Goal: Task Accomplishment & Management: Use online tool/utility

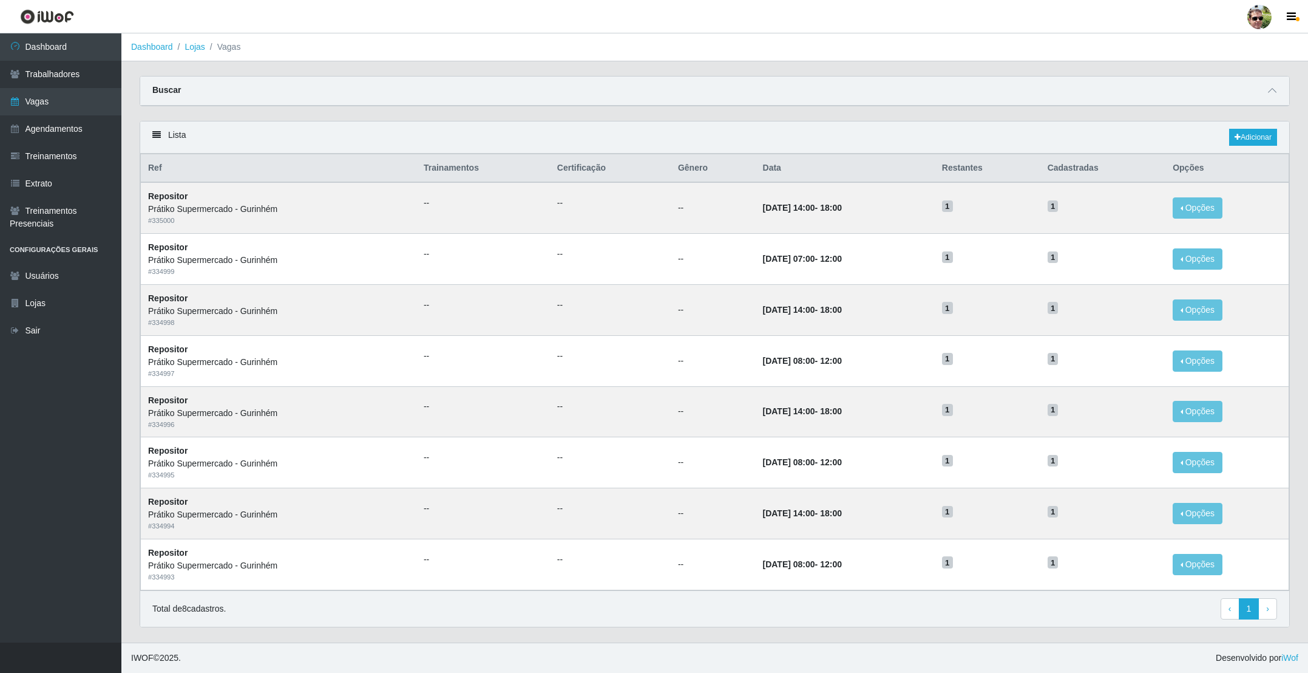
select select "24"
click at [1262, 86] on div "Buscar" at bounding box center [714, 90] width 1149 height 29
click at [1266, 86] on span at bounding box center [1272, 91] width 15 height 14
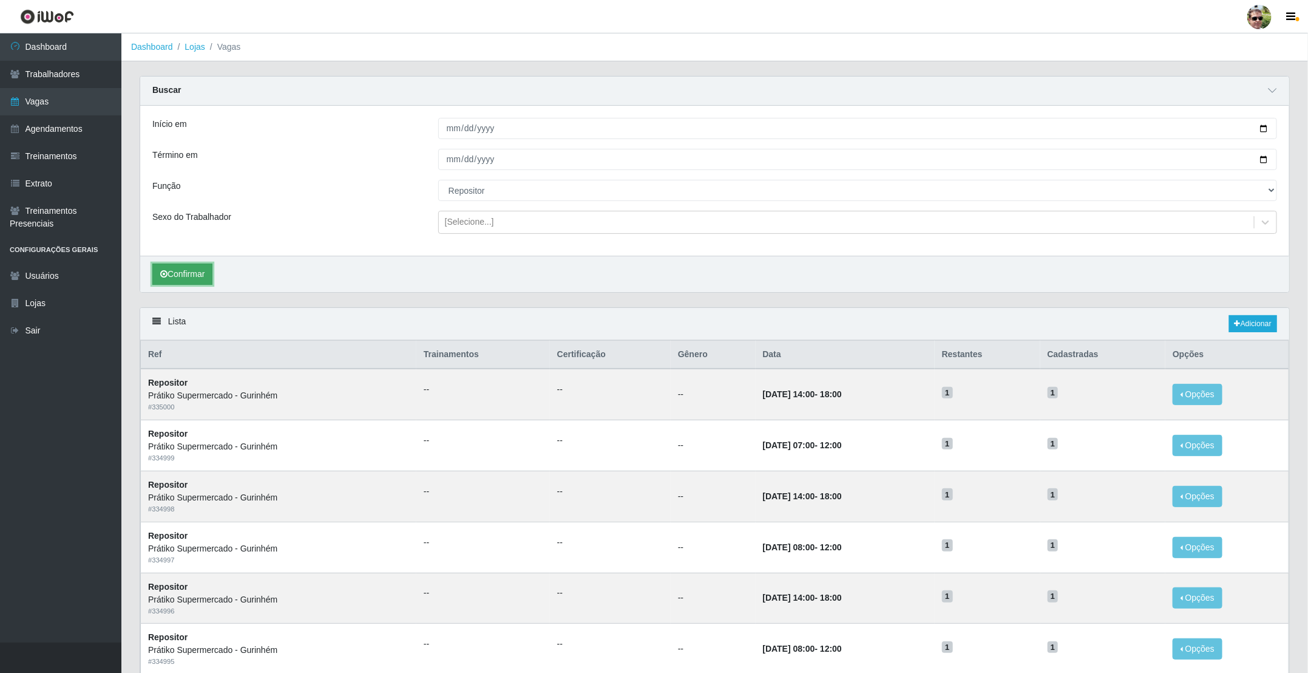
click at [182, 274] on button "Confirmar" at bounding box center [182, 273] width 60 height 21
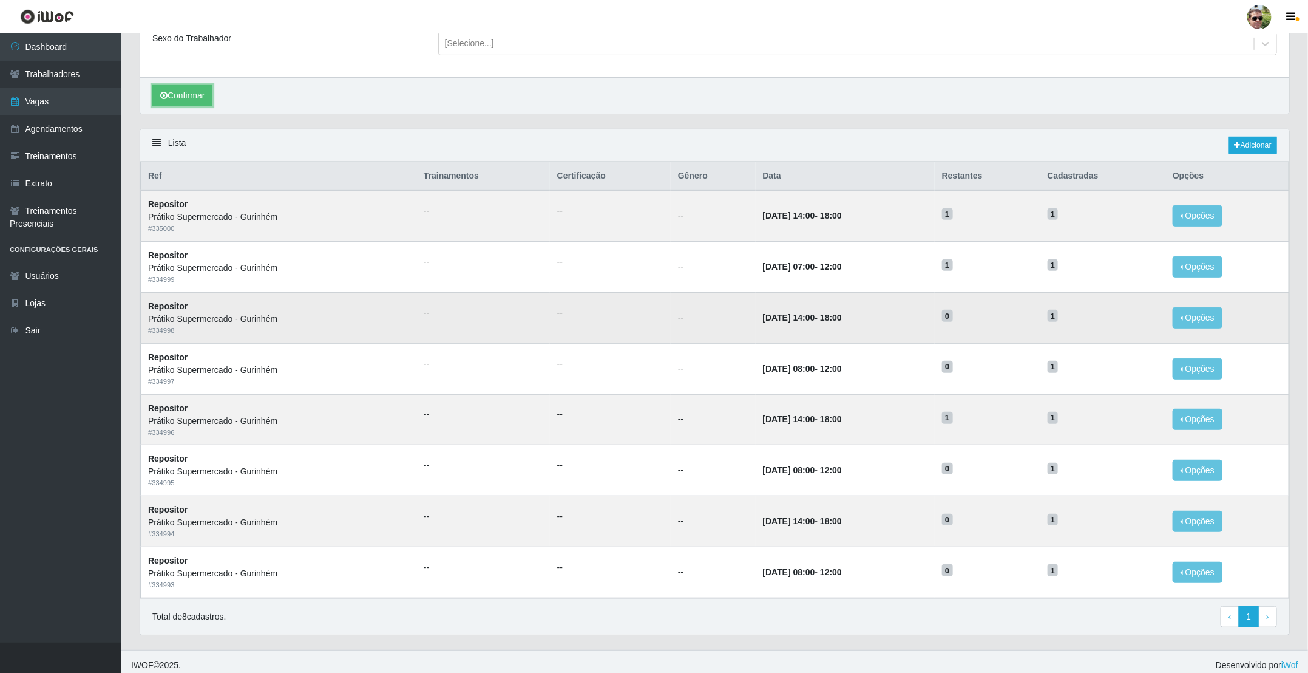
scroll to position [182, 0]
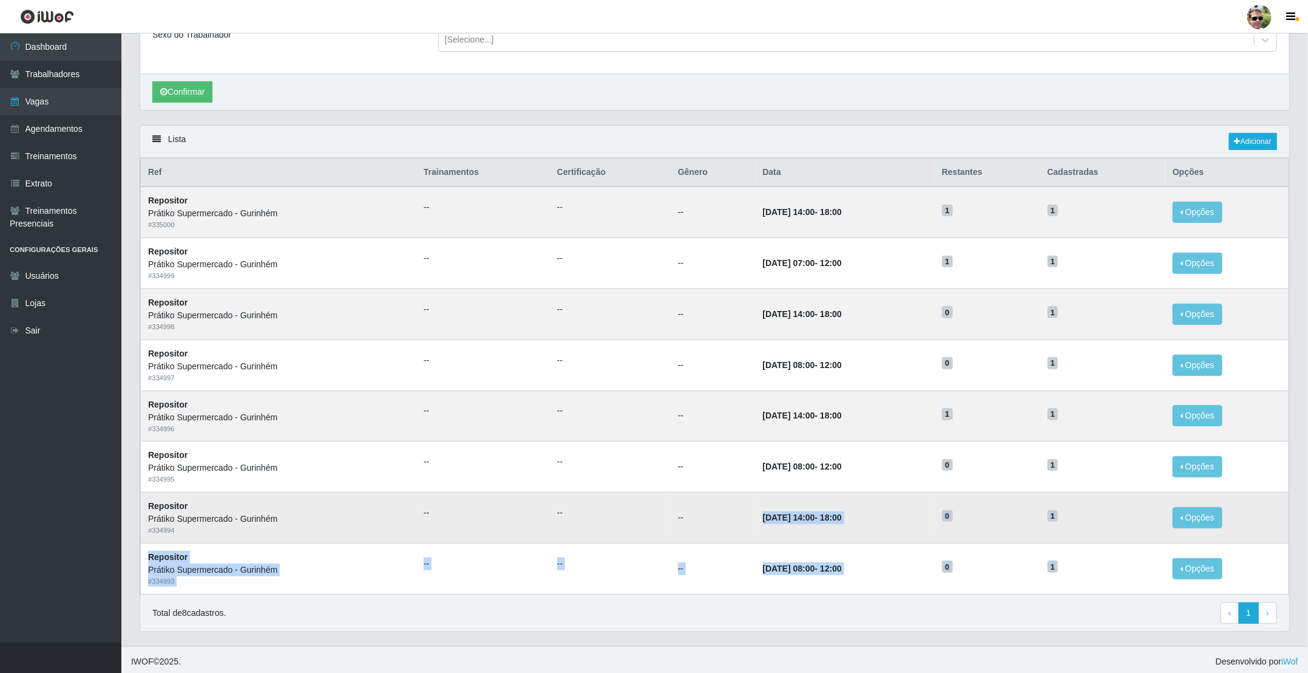
drag, startPoint x: 741, startPoint y: 524, endPoint x: 1013, endPoint y: 527, distance: 272.0
click at [1089, 569] on tbody "Repositor Prátiko Supermercado - Gurinhém # 335000 -- -- -- [DATE] 14:00 - 18:0…" at bounding box center [715, 389] width 1149 height 407
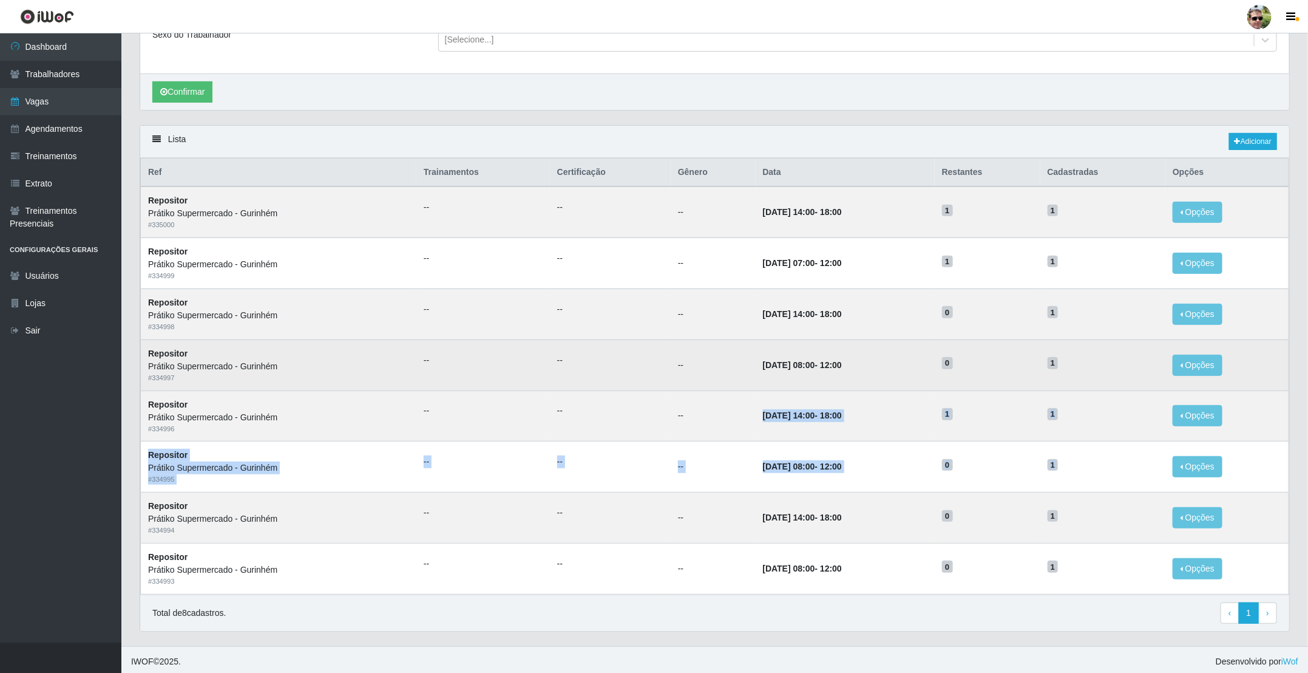
drag, startPoint x: 739, startPoint y: 419, endPoint x: 798, endPoint y: 379, distance: 71.1
click at [1068, 463] on tbody "Repositor Prátiko Supermercado - Gurinhém # 335000 -- -- -- [DATE] 14:00 - 18:0…" at bounding box center [715, 389] width 1149 height 407
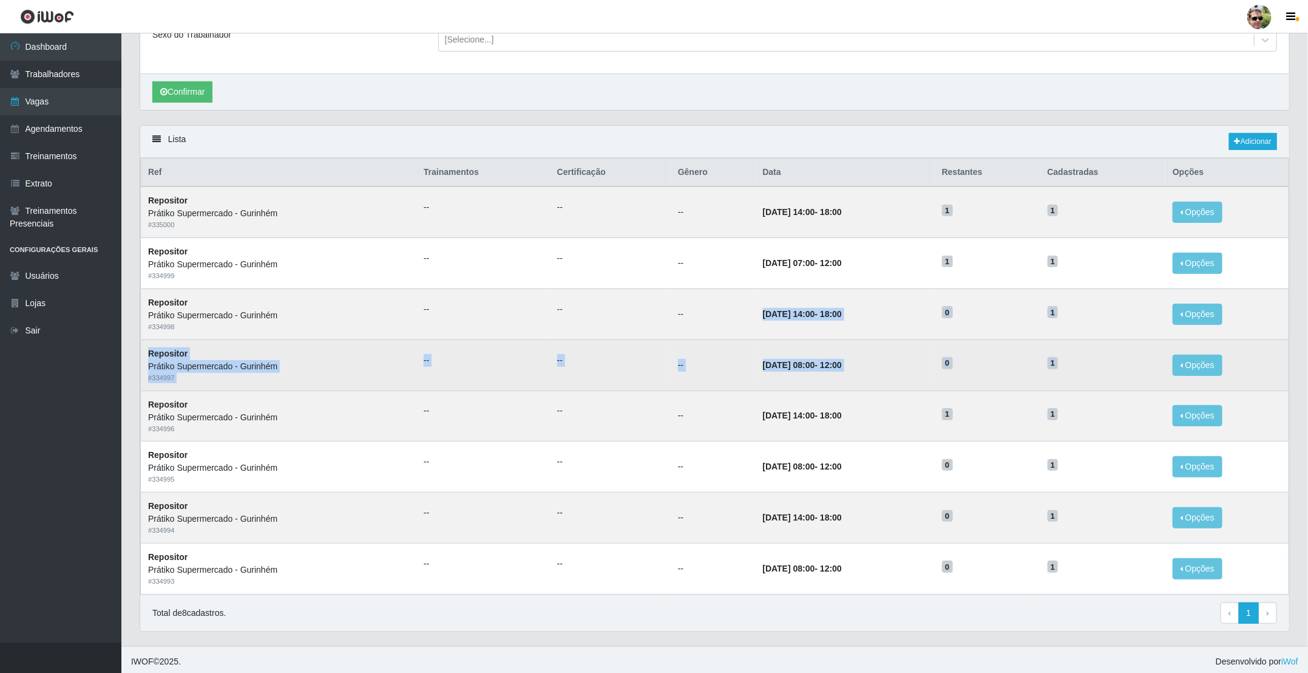
drag, startPoint x: 736, startPoint y: 314, endPoint x: 1090, endPoint y: 367, distance: 357.8
click at [1090, 367] on tbody "Repositor Prátiko Supermercado - Gurinhém # 335000 -- -- -- [DATE] 14:00 - 18:0…" at bounding box center [715, 389] width 1149 height 407
click at [893, 372] on td "[DATE] 08:00 - 12:00" at bounding box center [845, 364] width 179 height 51
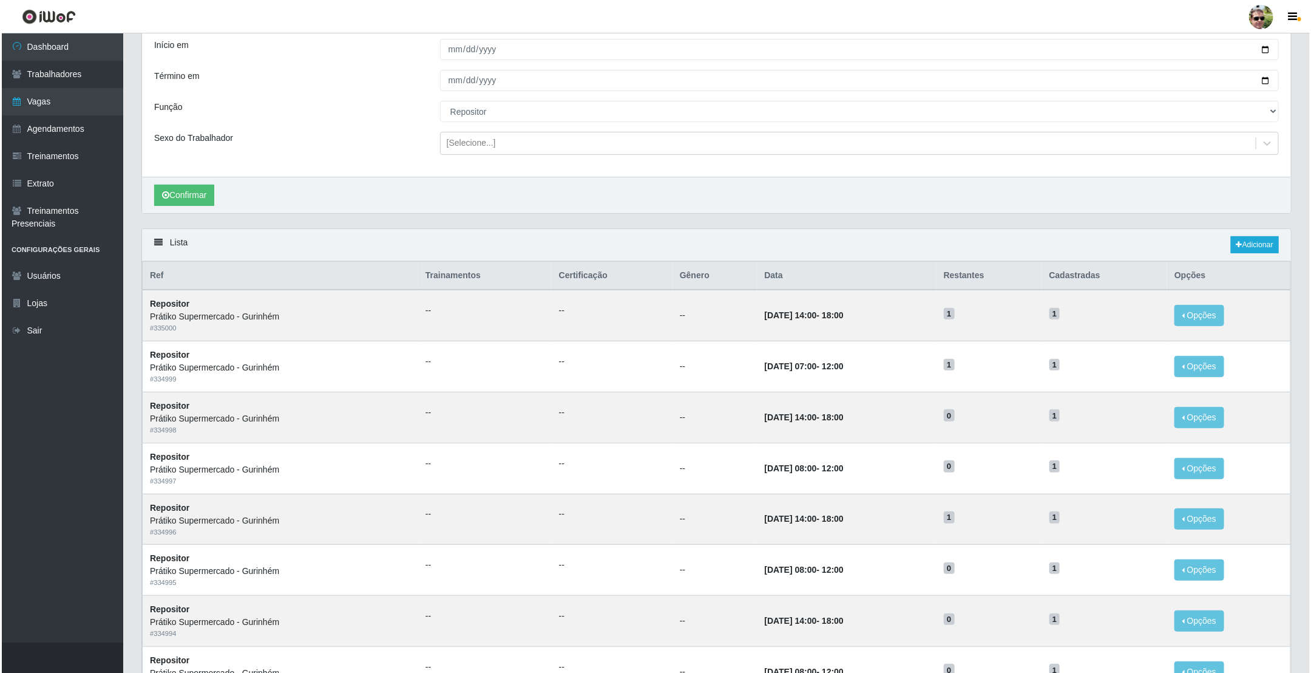
scroll to position [0, 0]
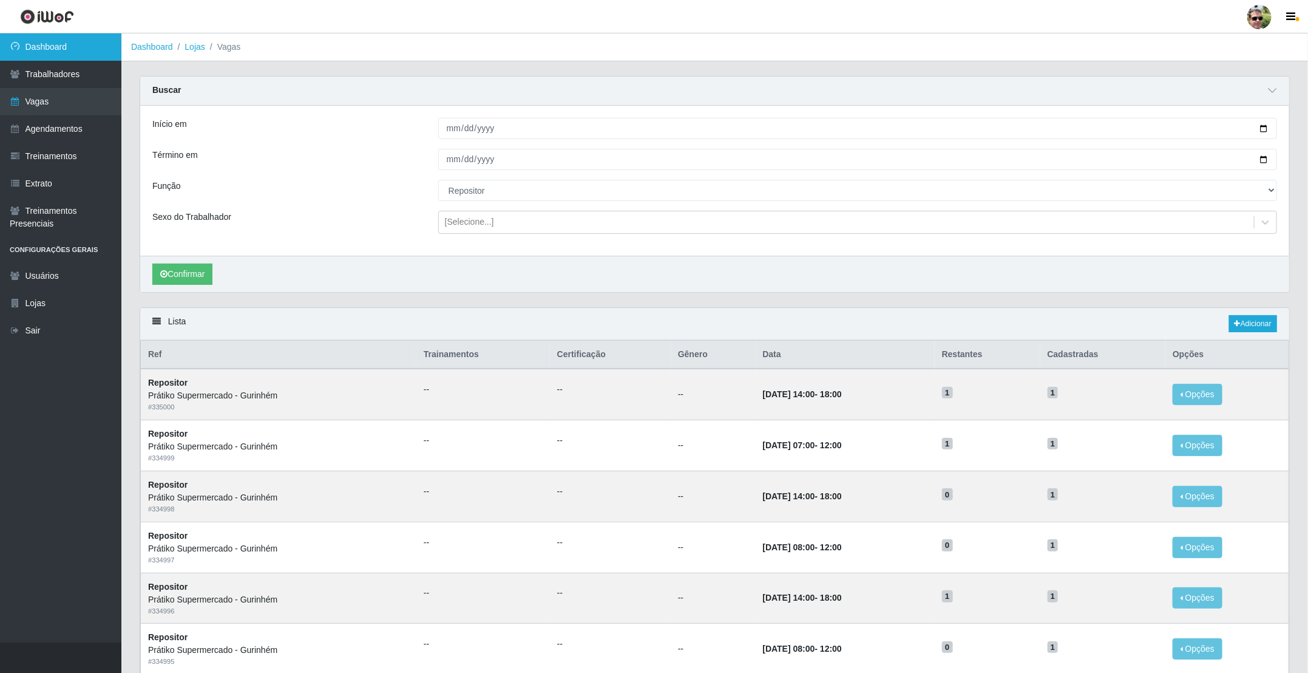
click at [68, 40] on link "Dashboard" at bounding box center [60, 46] width 121 height 27
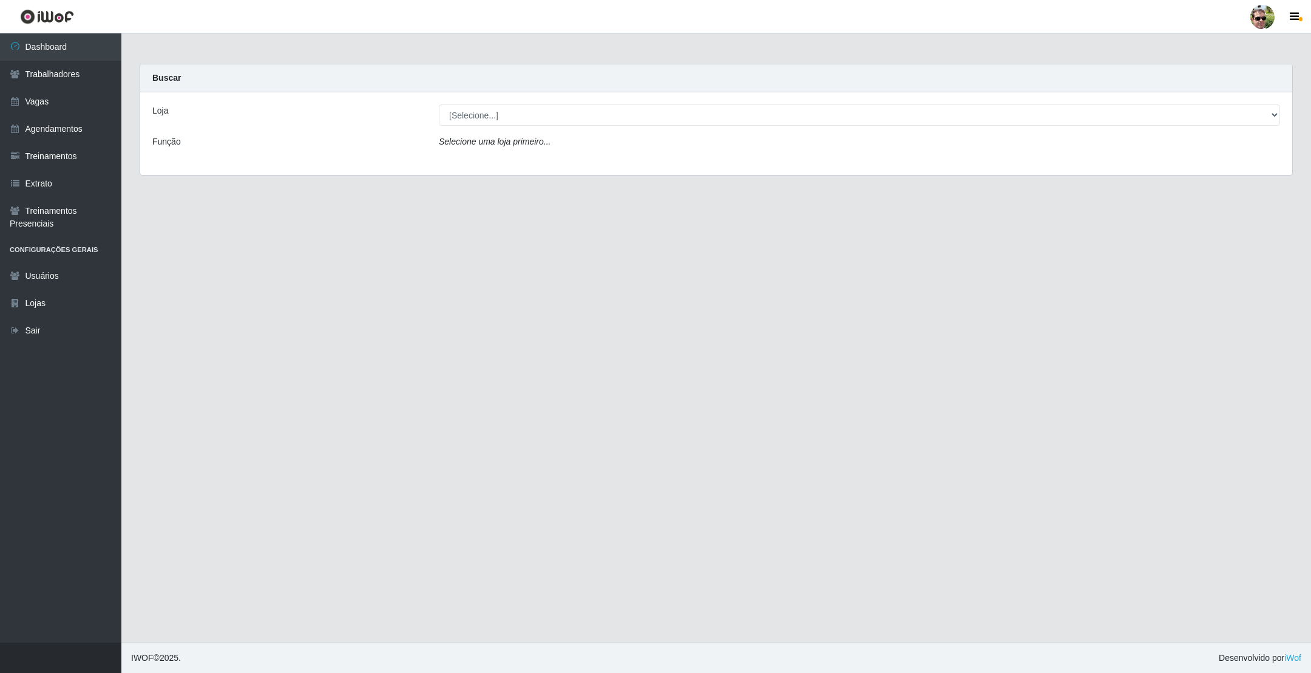
click at [480, 103] on div "Loja [Selecione...] Prátiko Supermercado - Gurinhém Função Selecione uma loja p…" at bounding box center [716, 133] width 1152 height 83
click at [488, 117] on select "[Selecione...] [PERSON_NAME] Supermercado - Gurinhém" at bounding box center [859, 114] width 841 height 21
select select "176"
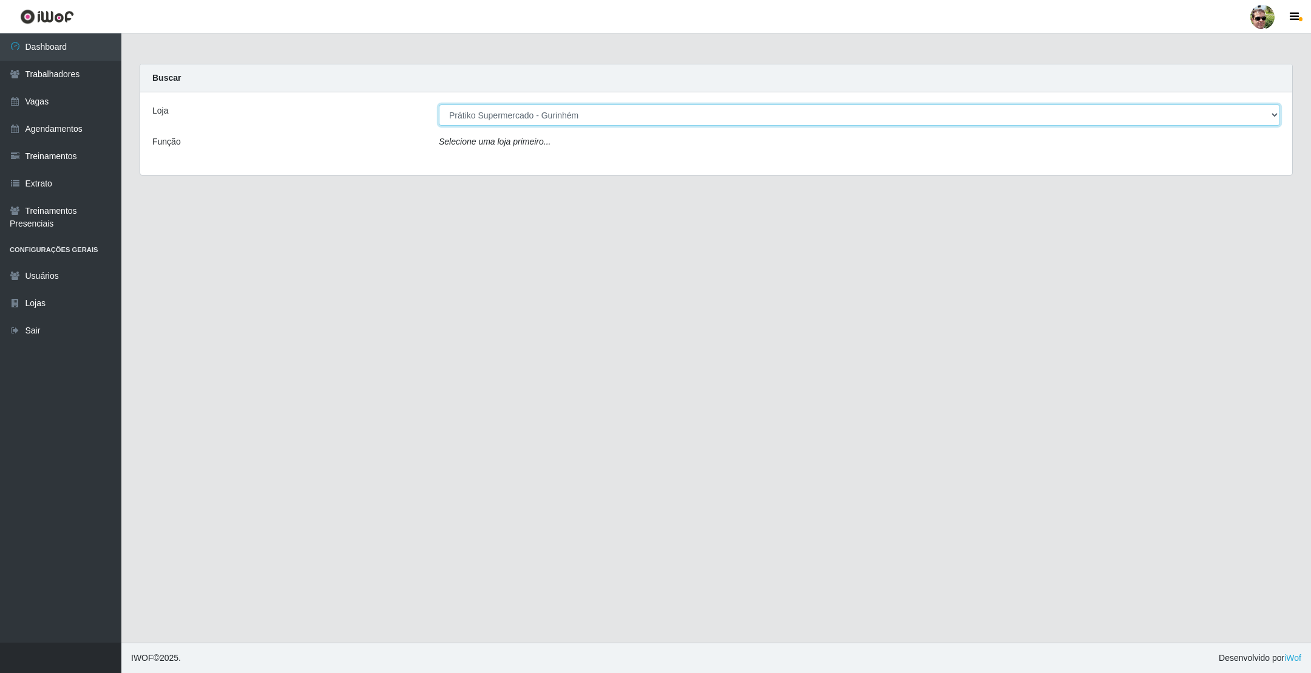
click at [439, 104] on select "[Selecione...] [PERSON_NAME] Supermercado - Gurinhém" at bounding box center [859, 114] width 841 height 21
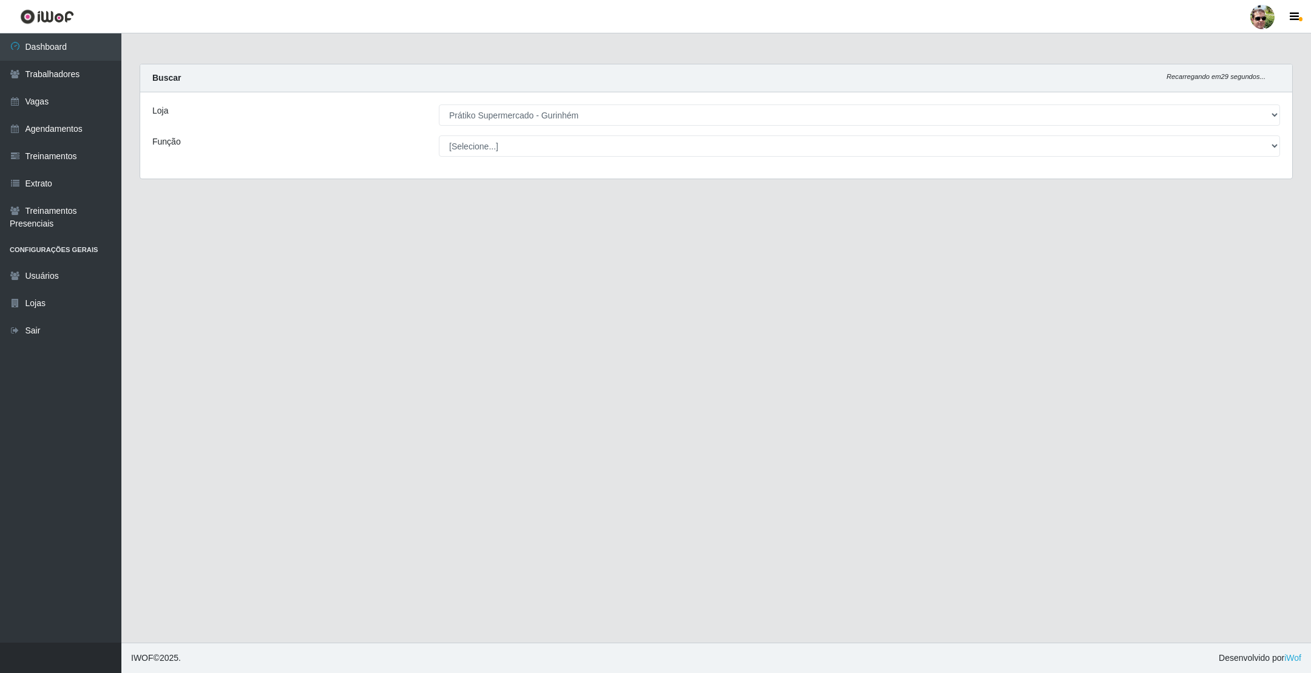
click at [559, 67] on div "Buscar Recarregando em 29 segundos..." at bounding box center [716, 78] width 1152 height 28
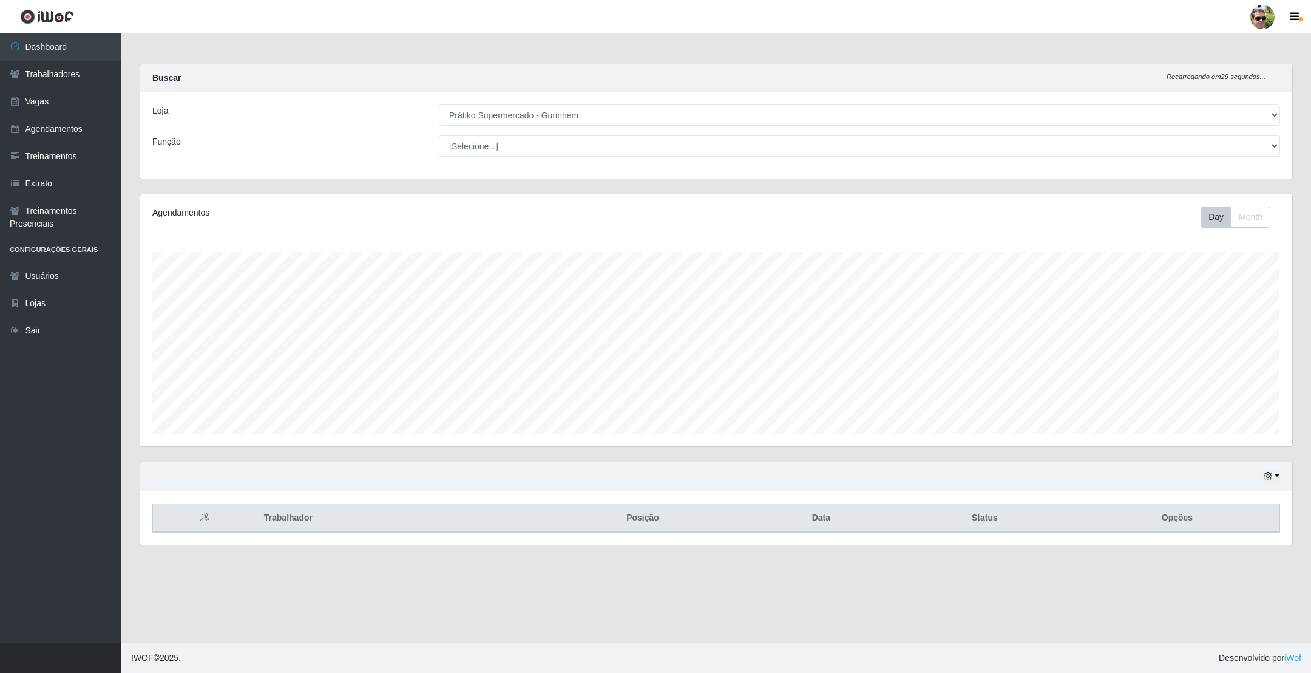
scroll to position [253, 1151]
